Goal: Find contact information: Find contact information

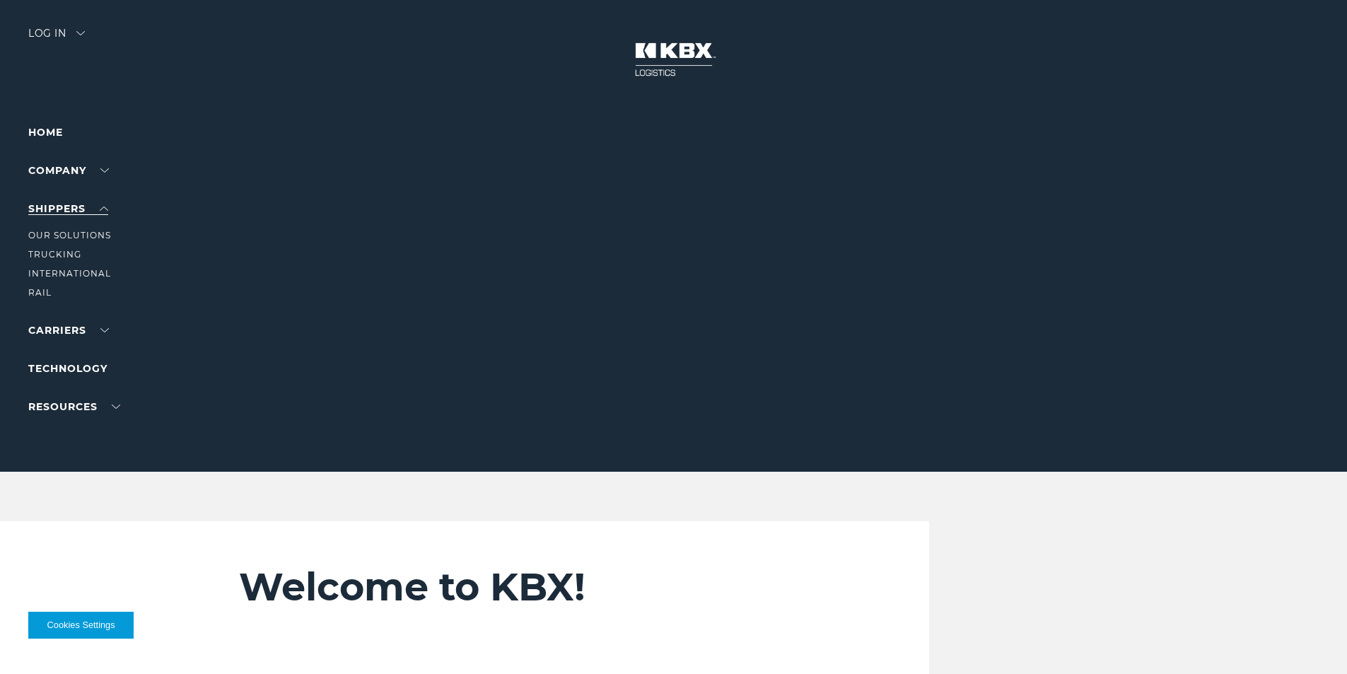
click at [55, 205] on link "SHIPPERS" at bounding box center [68, 208] width 80 height 13
click at [69, 270] on link "International" at bounding box center [69, 273] width 83 height 11
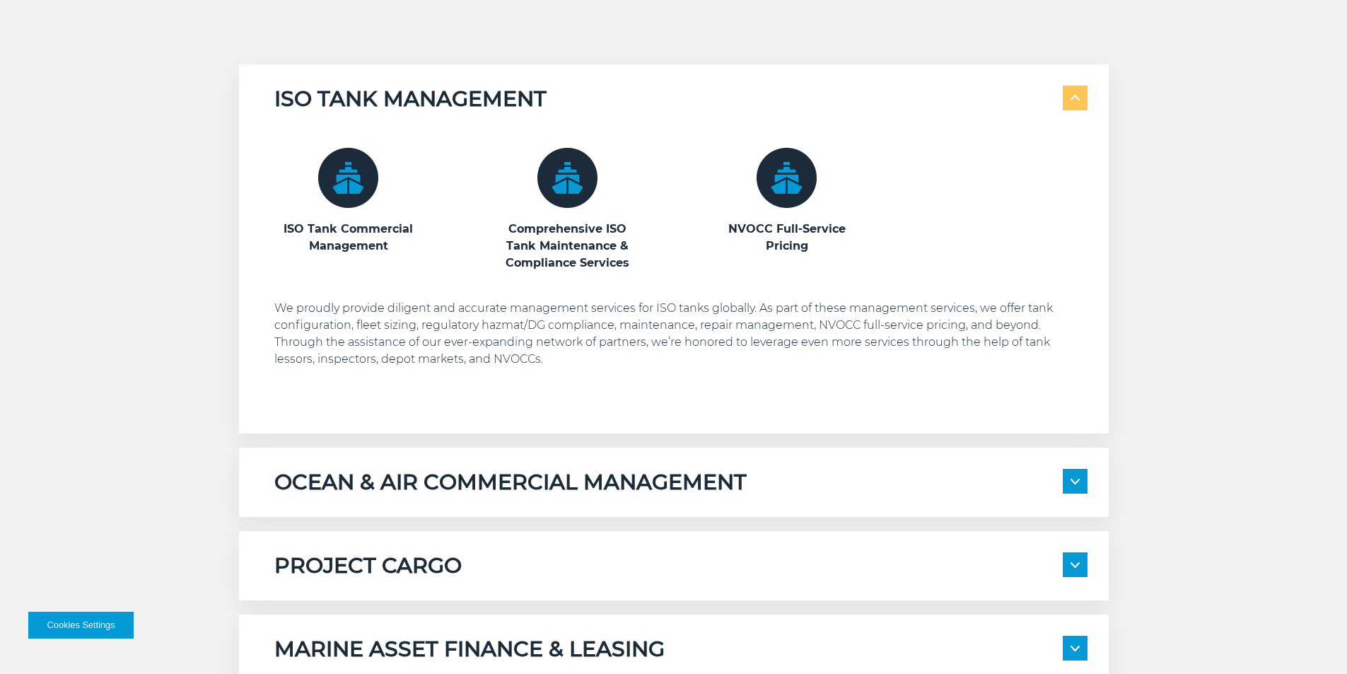
scroll to position [17, 0]
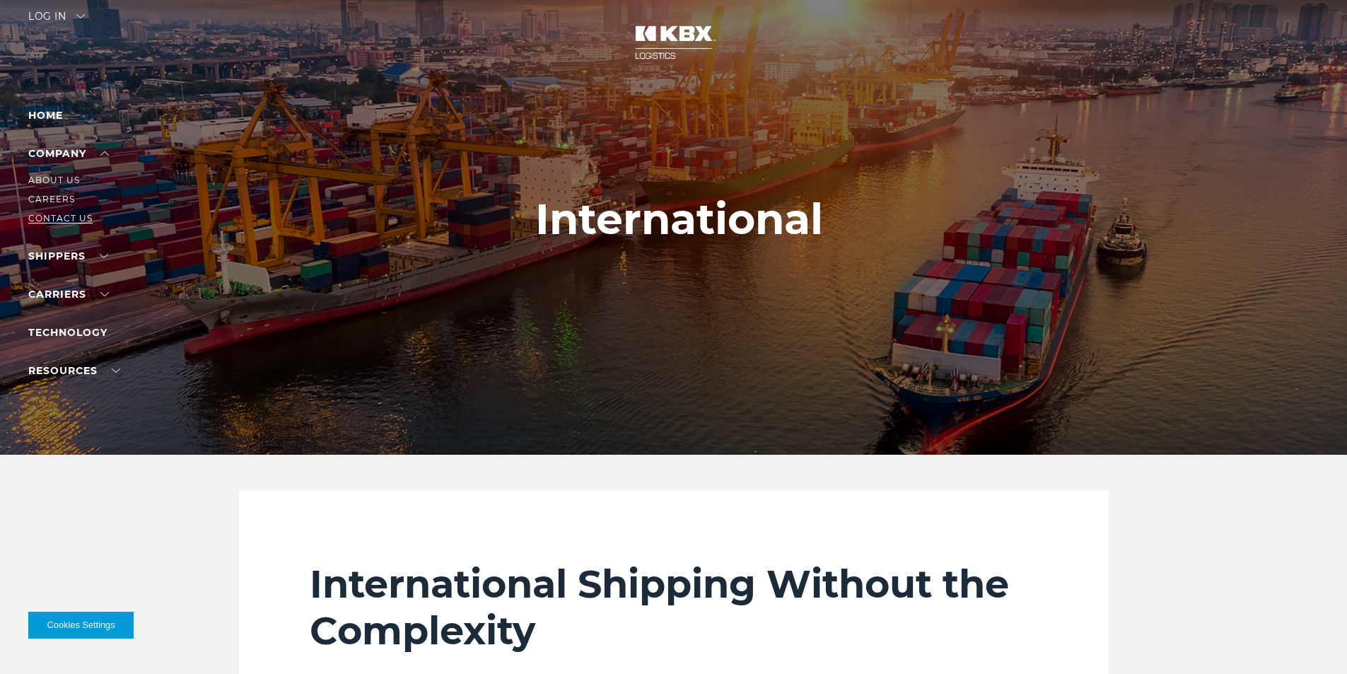
click at [46, 219] on link "Contact Us" at bounding box center [60, 218] width 64 height 11
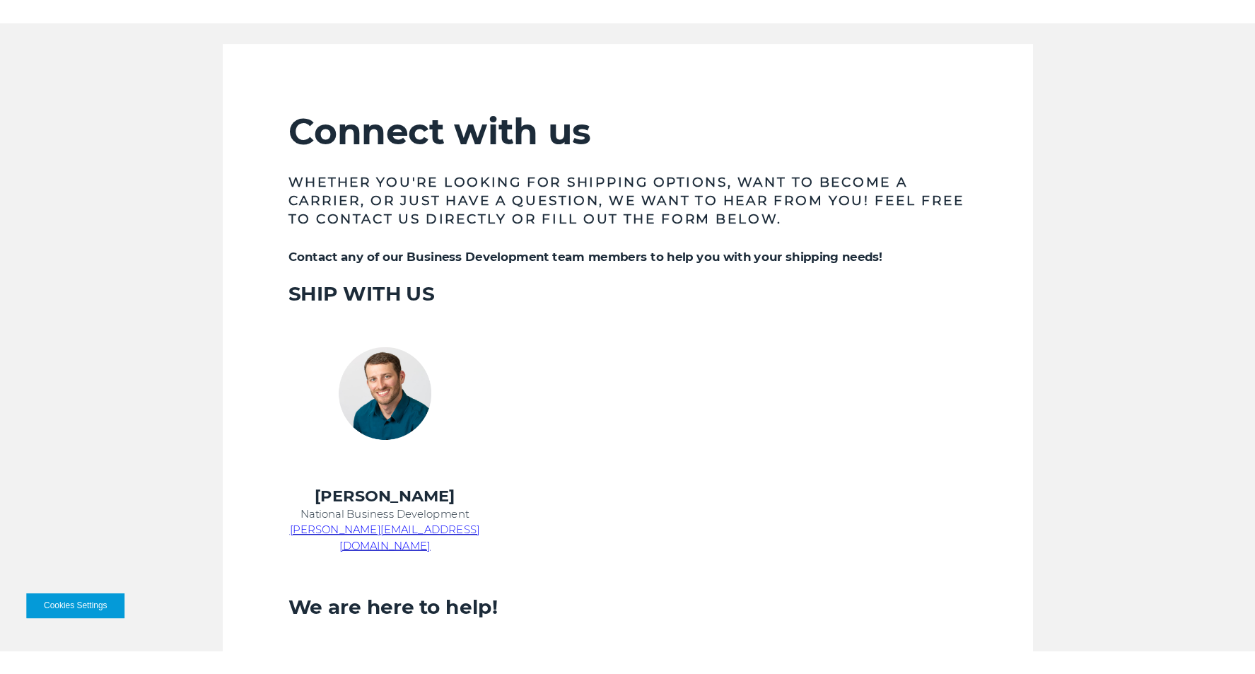
scroll to position [636, 0]
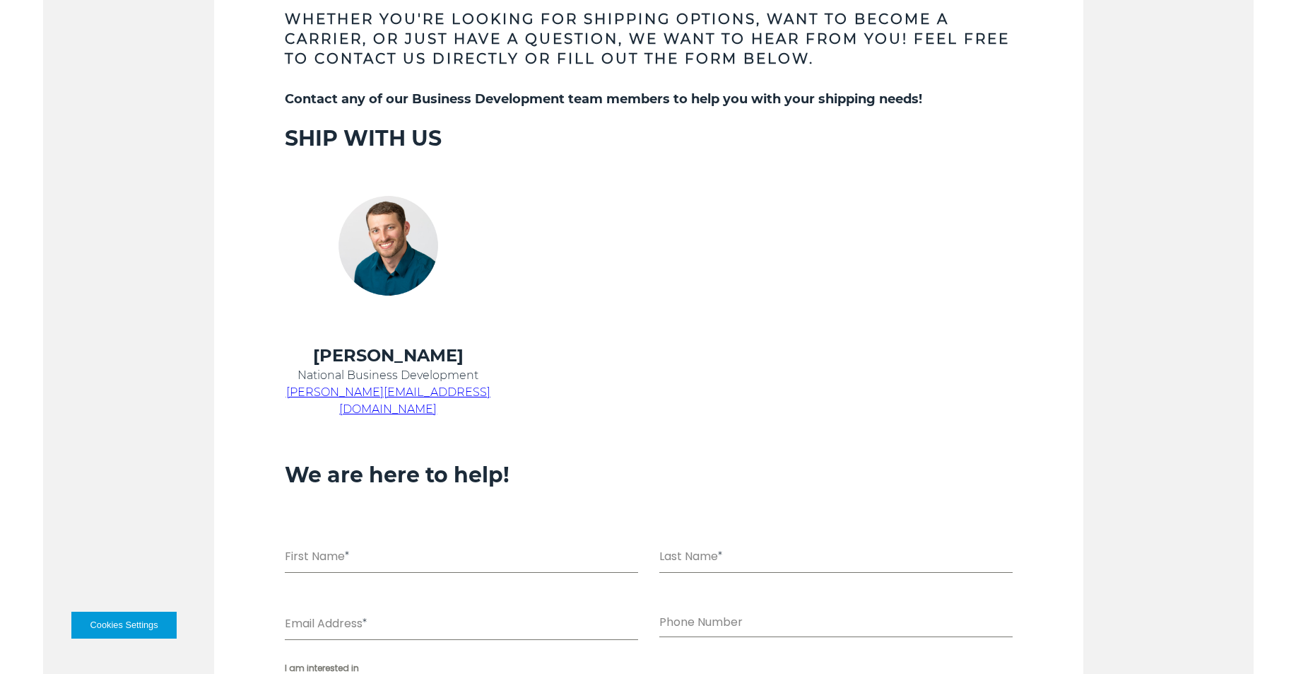
scroll to position [625, 0]
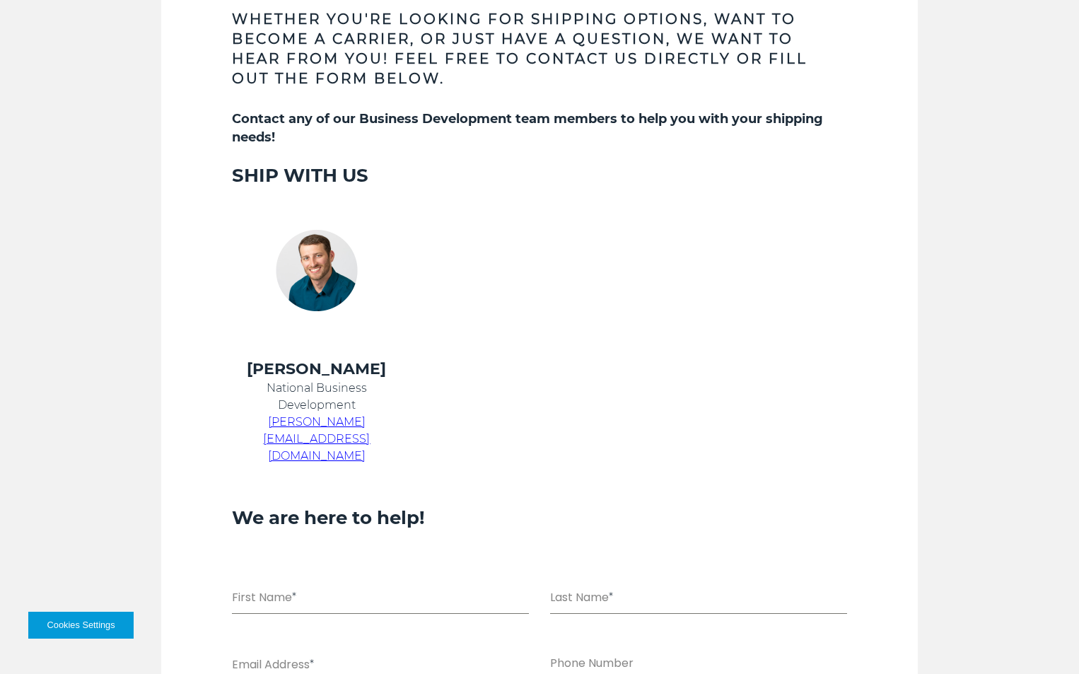
click at [1011, 303] on div "Connect with us Whether you're looking for shipping options, want to become a c…" at bounding box center [539, 509] width 1079 height 1255
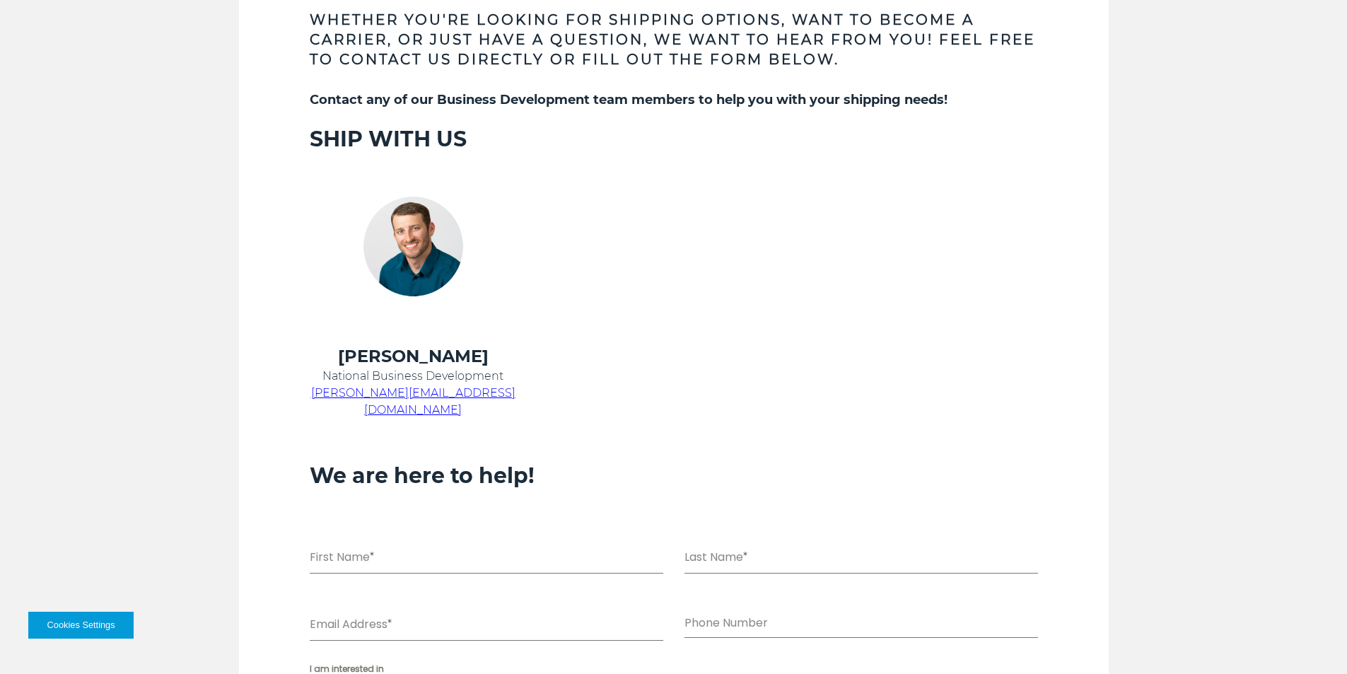
scroll to position [636, 0]
